Goal: Information Seeking & Learning: Learn about a topic

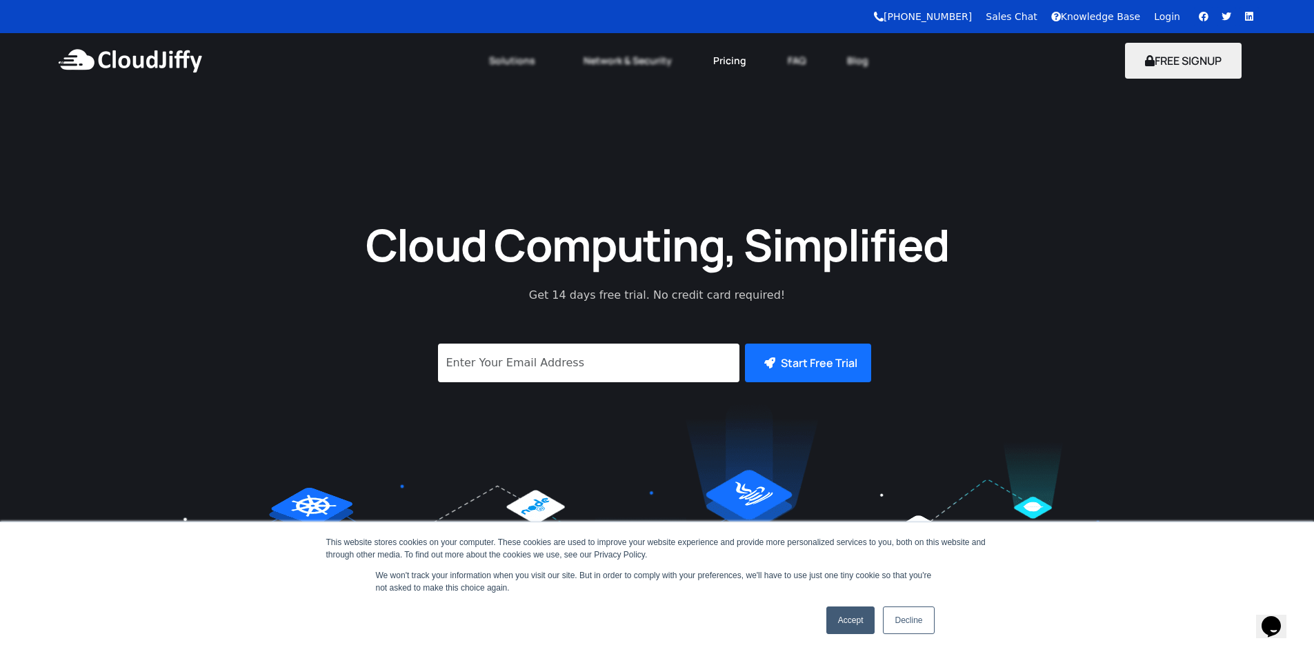
click at [737, 61] on link "Pricing" at bounding box center [729, 61] width 74 height 30
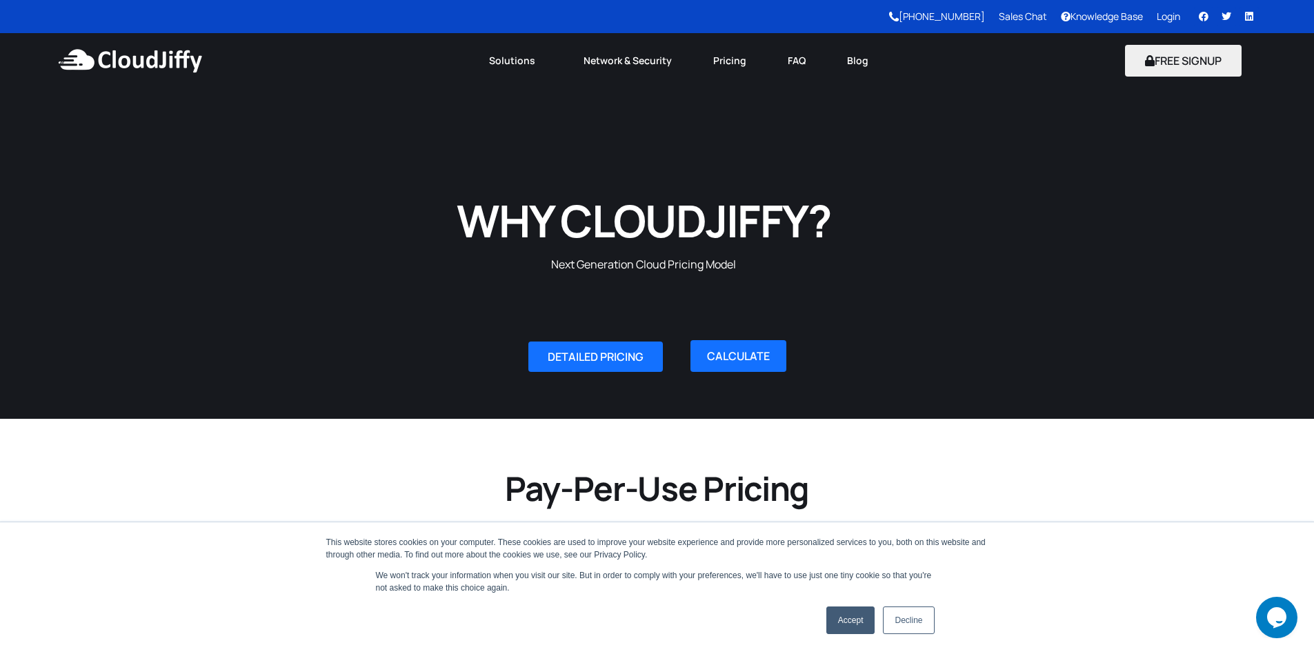
click at [867, 622] on link "Accept" at bounding box center [850, 620] width 49 height 28
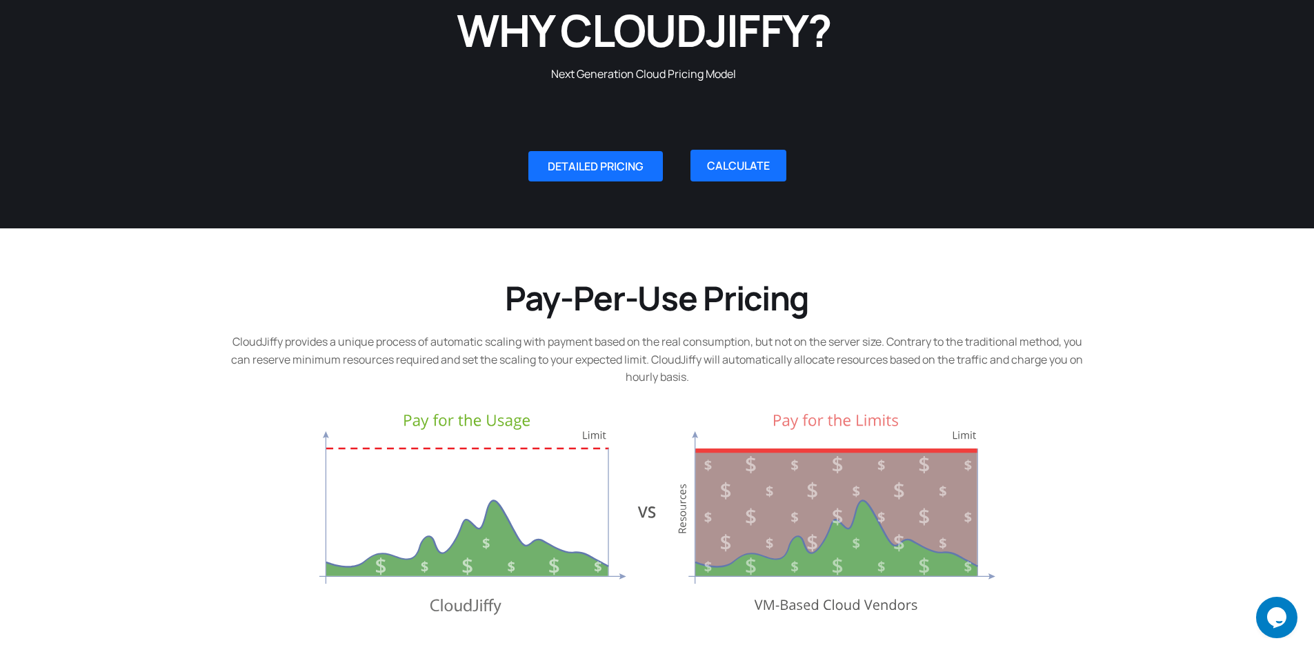
scroll to position [345, 0]
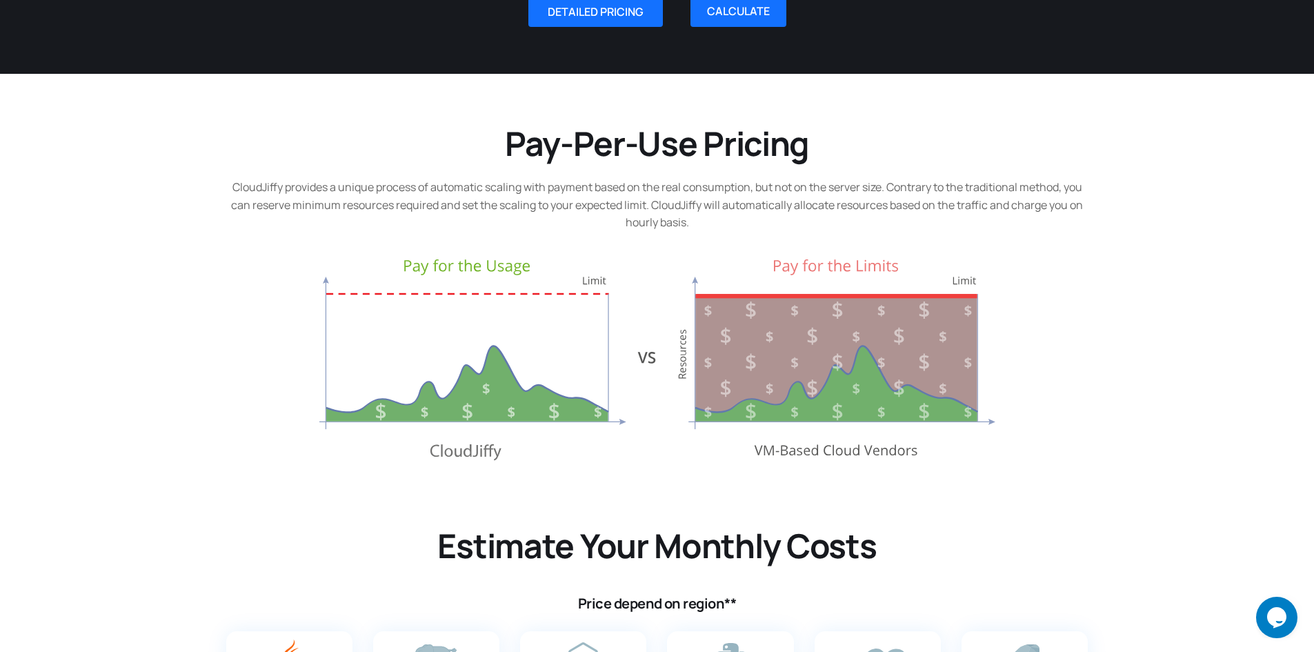
click at [877, 334] on img at bounding box center [657, 359] width 676 height 201
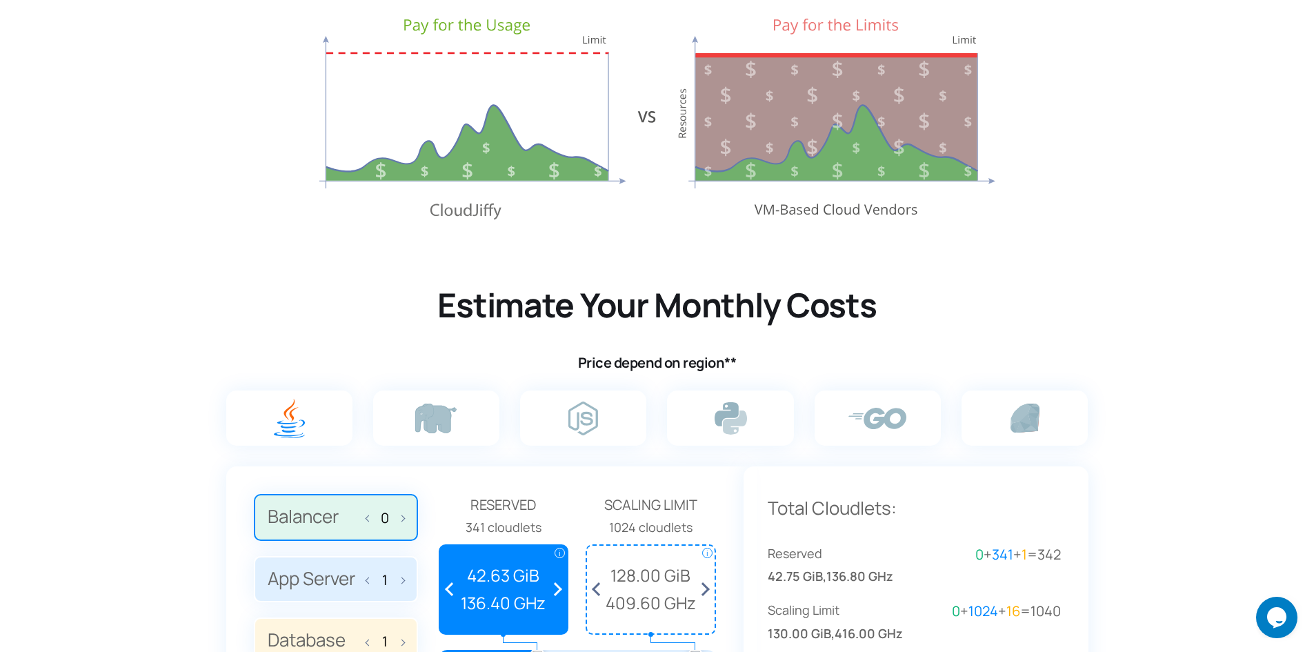
scroll to position [828, 0]
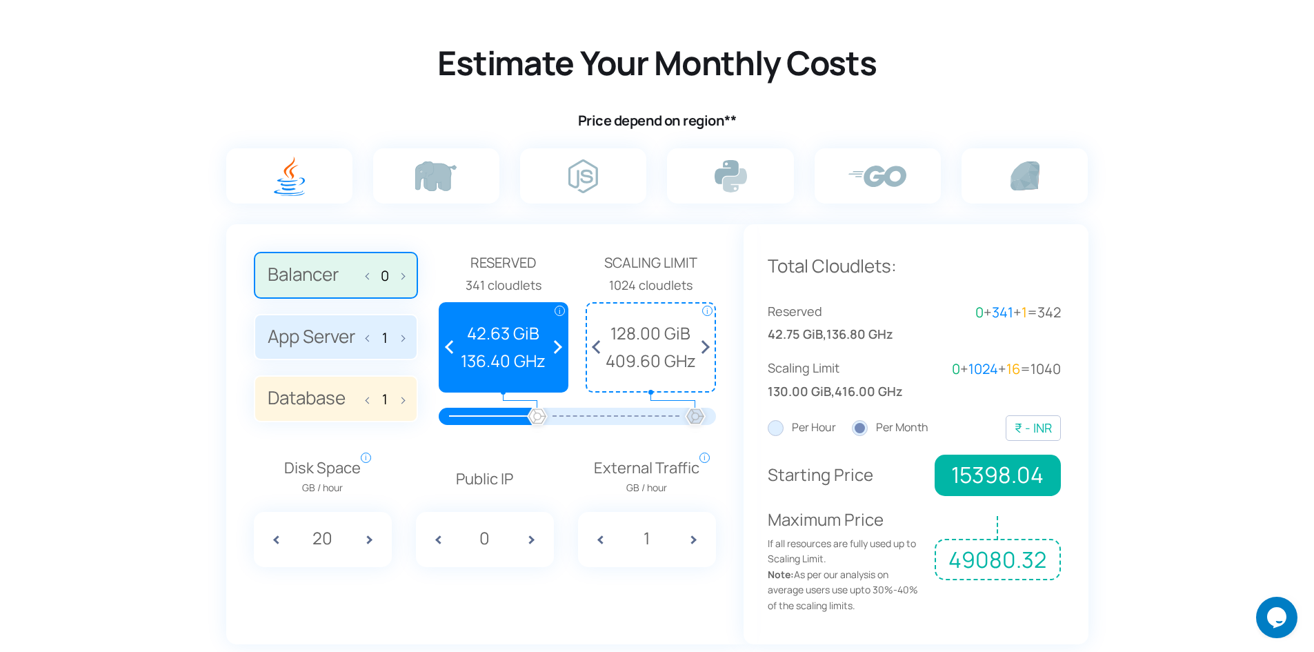
drag, startPoint x: 592, startPoint y: 415, endPoint x: 468, endPoint y: 415, distance: 124.8
click at [468, 415] on div at bounding box center [577, 416] width 236 height 17
drag, startPoint x: 548, startPoint y: 412, endPoint x: 518, endPoint y: 417, distance: 29.9
click at [518, 417] on div at bounding box center [577, 416] width 236 height 17
drag, startPoint x: 535, startPoint y: 415, endPoint x: 694, endPoint y: 412, distance: 158.7
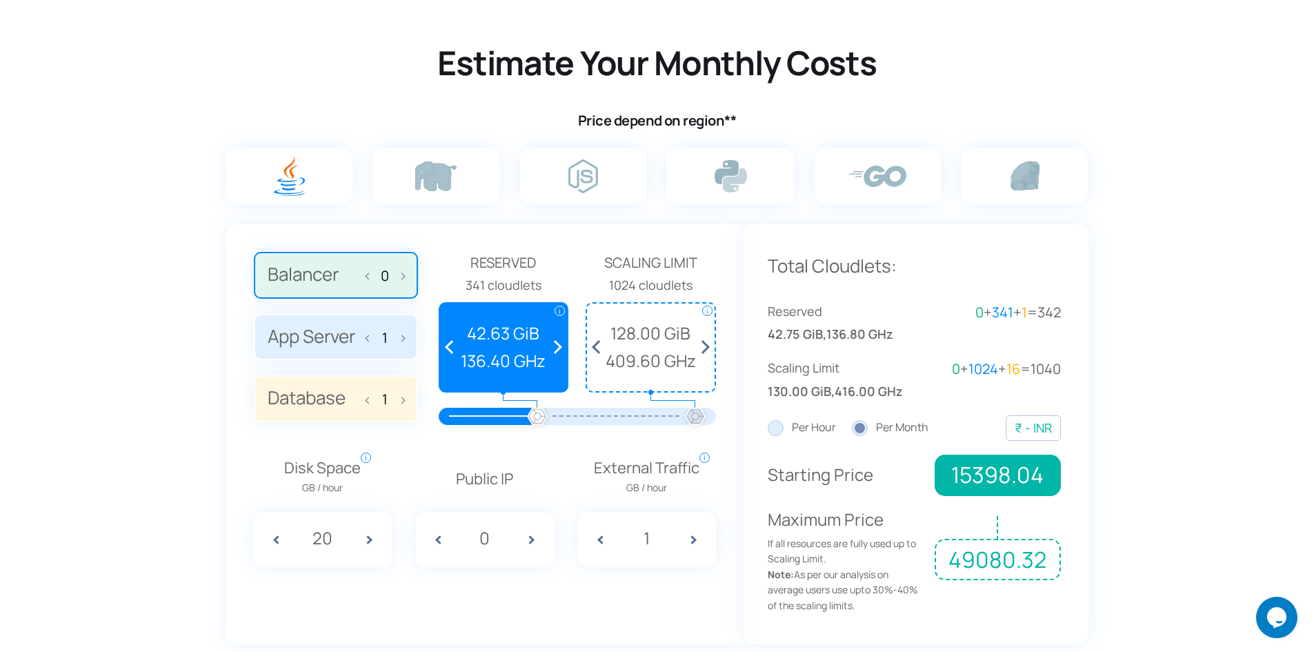
click at [684, 411] on div at bounding box center [577, 416] width 236 height 17
drag, startPoint x: 694, startPoint y: 412, endPoint x: 401, endPoint y: 290, distance: 316.6
click at [383, 404] on div "Balancer 0 App Server 1 Database 1 Reserved 1 cloudlets i Reserved Cloudlets Re…" at bounding box center [485, 343] width 462 height 183
click at [397, 174] on label at bounding box center [436, 175] width 126 height 55
click at [0, 0] on input "radio" at bounding box center [0, 0] width 0 height 0
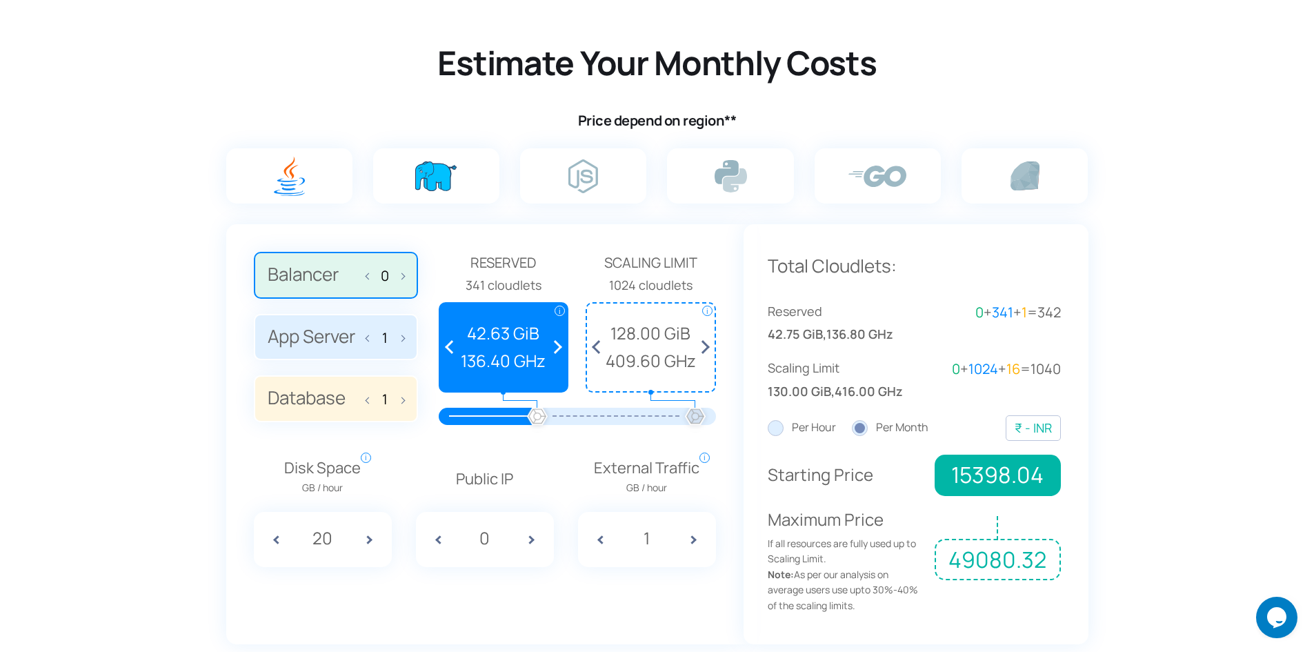
click at [306, 173] on label at bounding box center [289, 175] width 126 height 55
click at [0, 0] on input "radio" at bounding box center [0, 0] width 0 height 0
drag, startPoint x: 421, startPoint y: 275, endPoint x: 406, endPoint y: 276, distance: 15.9
click at [411, 276] on div "Balancer 0 App Server 1 Database 1" at bounding box center [346, 343] width 185 height 183
click at [401, 274] on span at bounding box center [399, 274] width 10 height 29
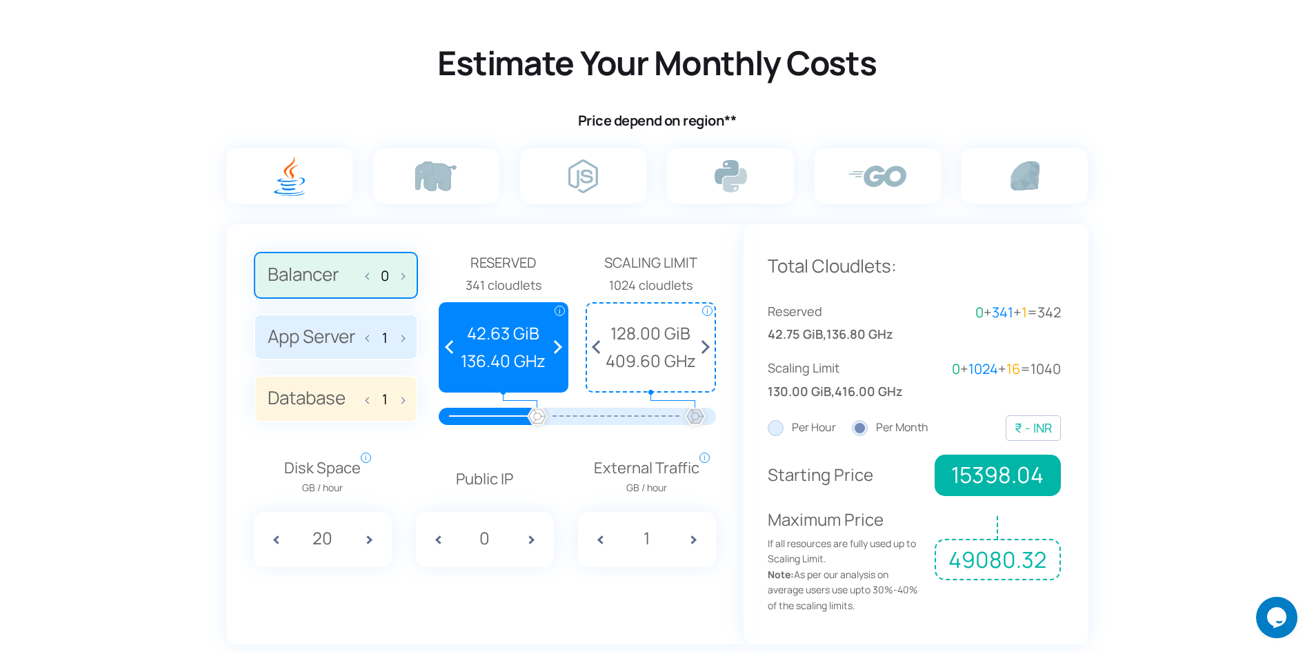
click at [0, 0] on input "Balancer 0" at bounding box center [0, 0] width 0 height 0
click at [397, 354] on label "App Server 1" at bounding box center [336, 337] width 164 height 47
click at [0, 0] on input "App Server 1" at bounding box center [0, 0] width 0 height 0
drag, startPoint x: 394, startPoint y: 352, endPoint x: 272, endPoint y: 598, distance: 273.9
click at [391, 377] on div "Balancer 0 App Server 1 Database 1" at bounding box center [336, 337] width 164 height 170
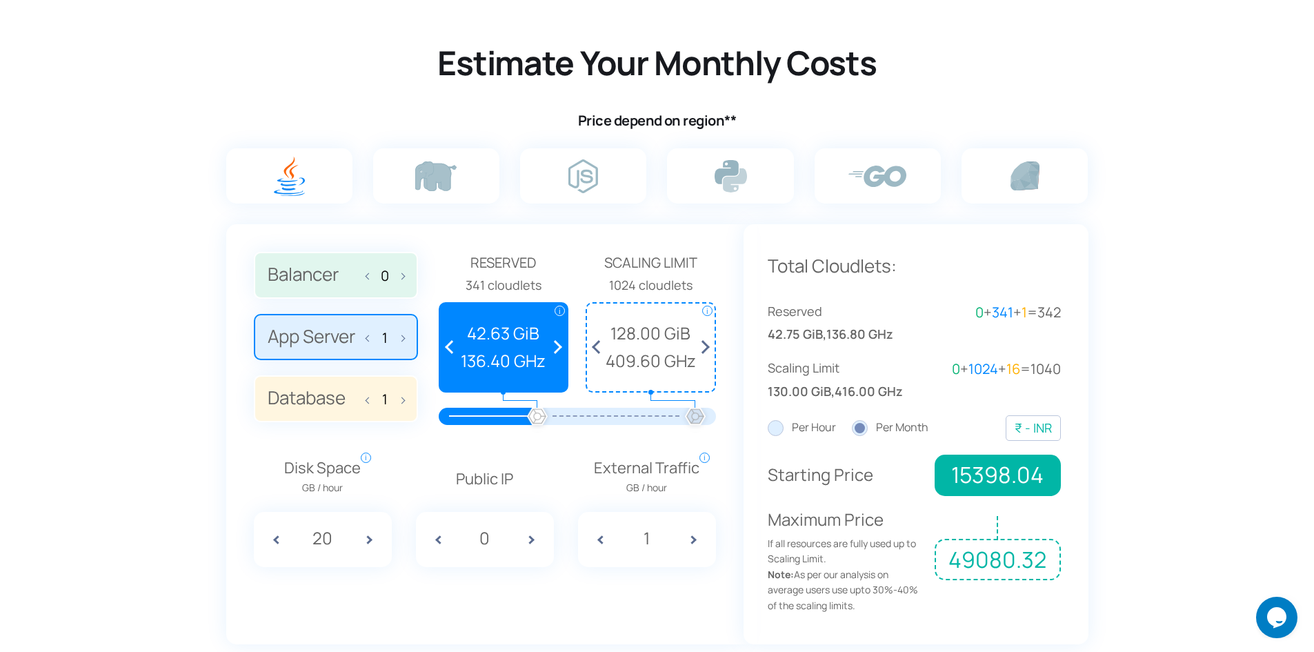
click at [351, 545] on div "20" at bounding box center [323, 539] width 138 height 55
click at [354, 540] on div "20" at bounding box center [323, 539] width 138 height 55
click at [367, 541] on span at bounding box center [374, 539] width 34 height 55
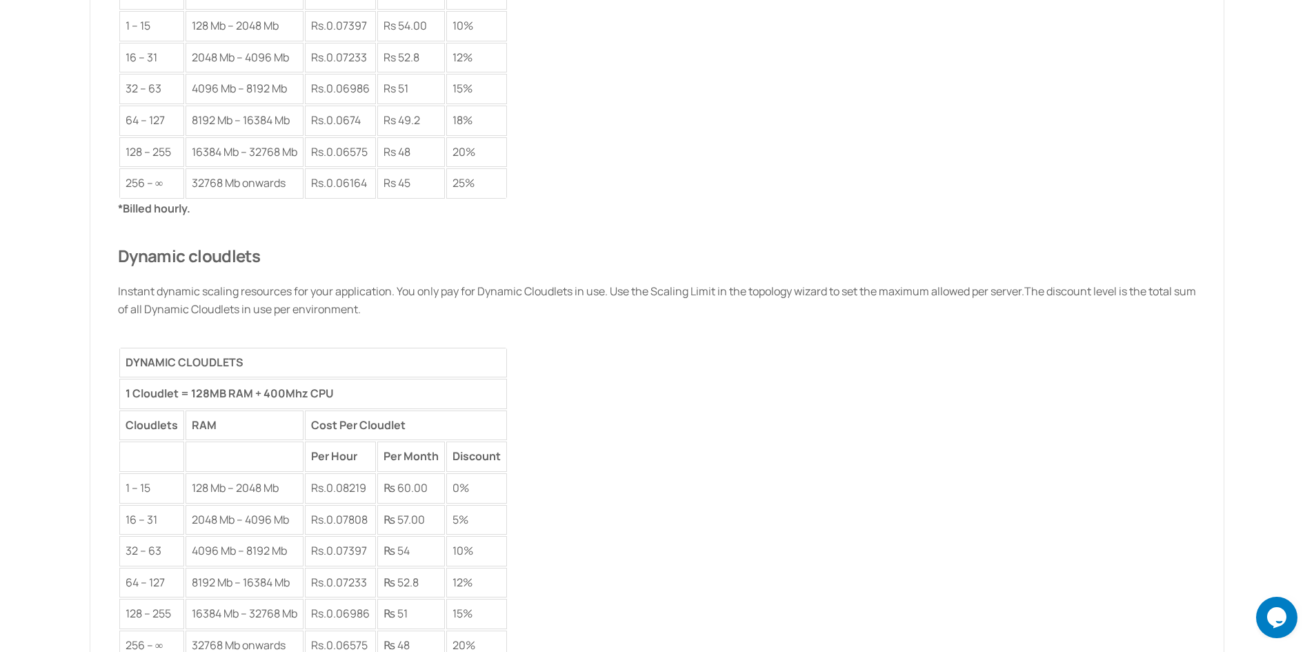
scroll to position [2069, 0]
